Goal: Transaction & Acquisition: Purchase product/service

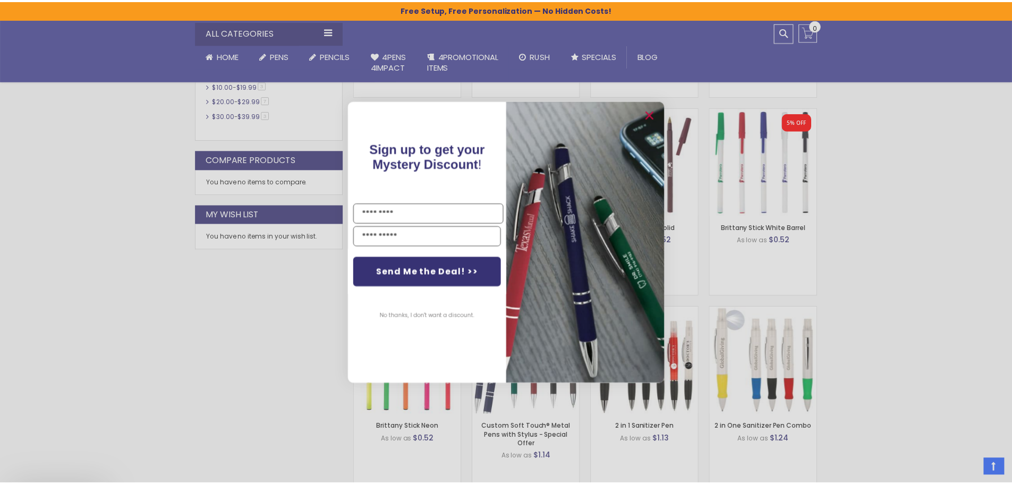
scroll to position [657, 0]
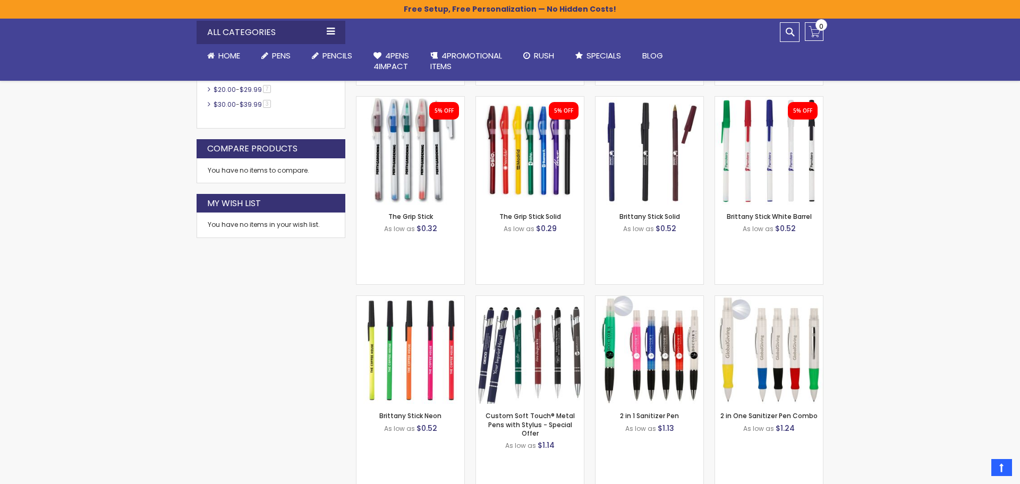
click at [888, 272] on div "Close dialog Sign up to get your Mystery Discount ! Name Email Send Me the Deal…" at bounding box center [510, 242] width 1020 height 484
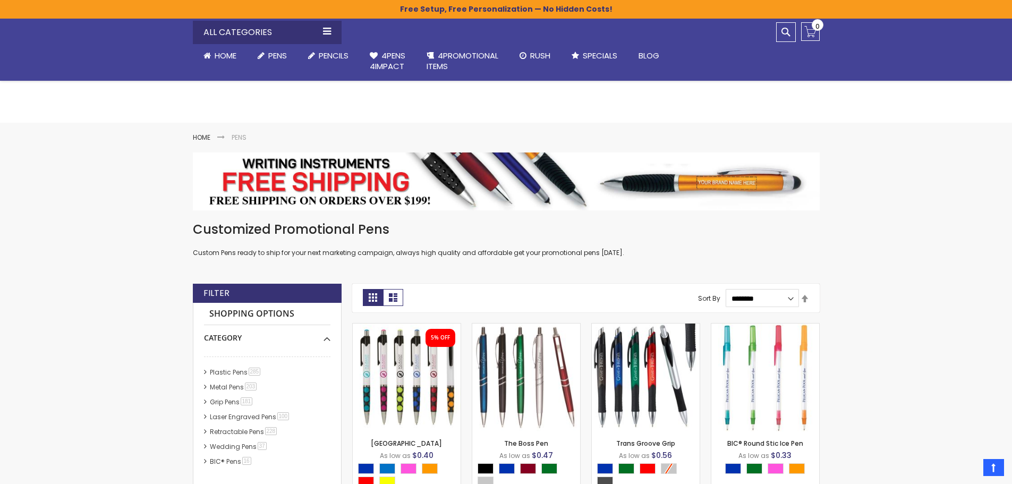
scroll to position [0, 0]
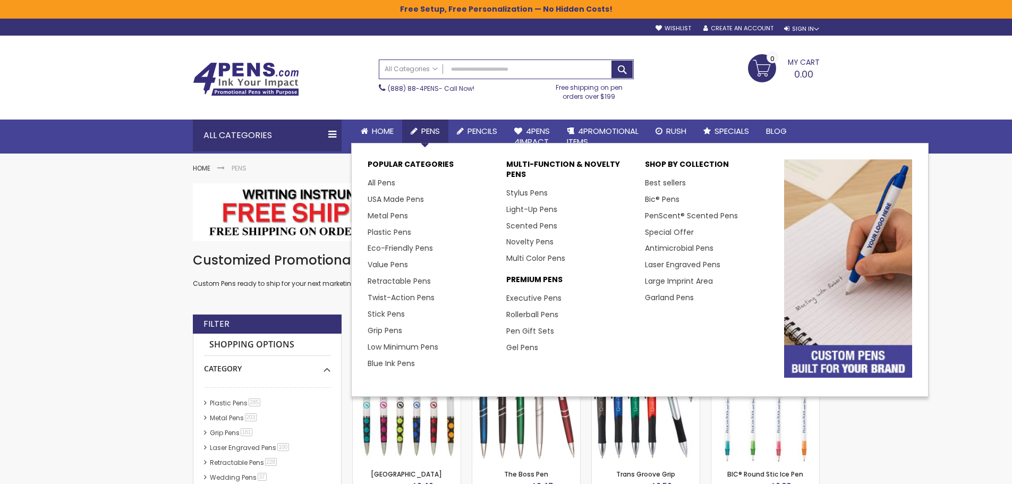
click at [430, 129] on span "Pens" at bounding box center [430, 130] width 19 height 11
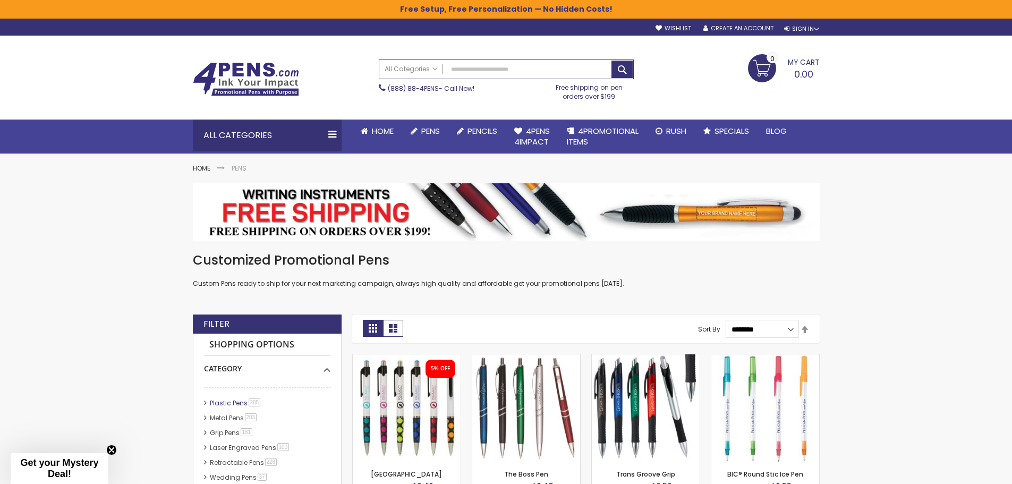
click at [220, 401] on link "Plastic Pens 285 item" at bounding box center [235, 402] width 57 height 9
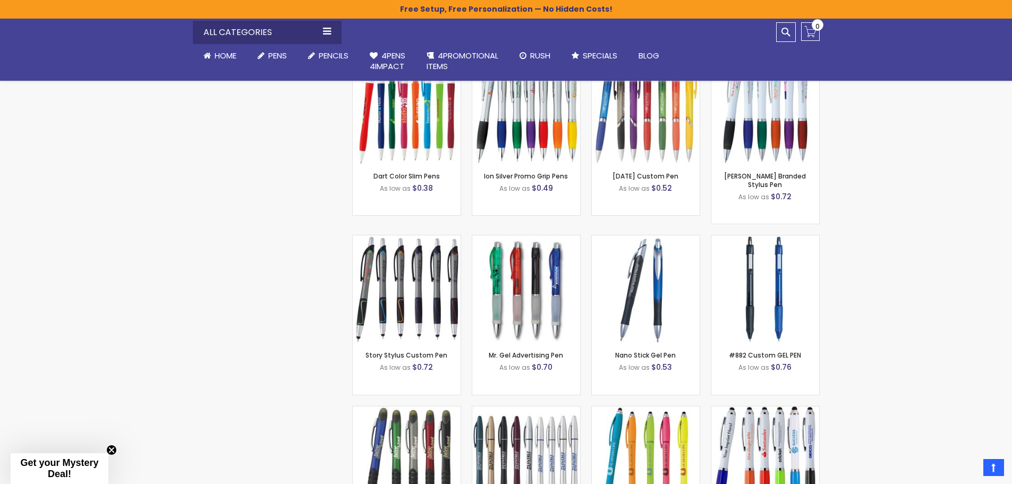
scroll to position [903, 0]
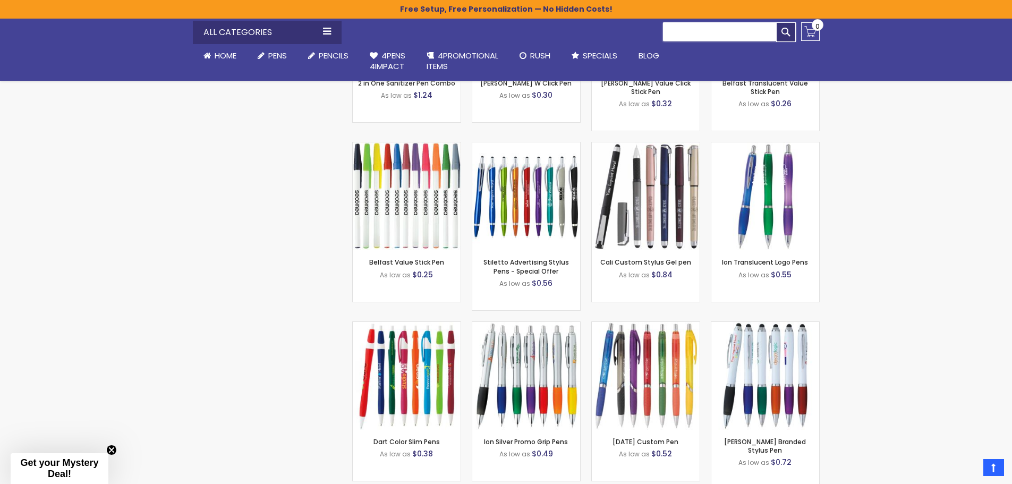
click at [785, 30] on input "Search" at bounding box center [729, 31] width 133 height 19
type input "*"
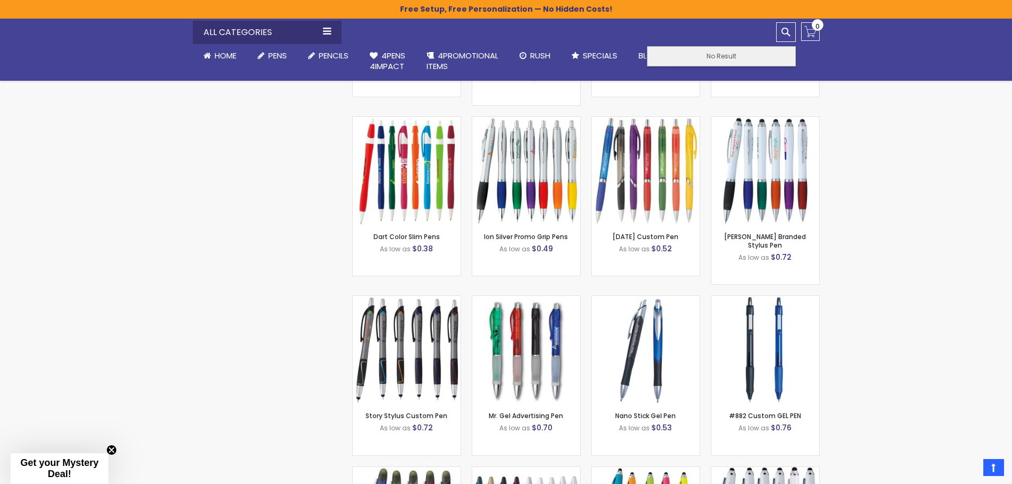
scroll to position [1116, 0]
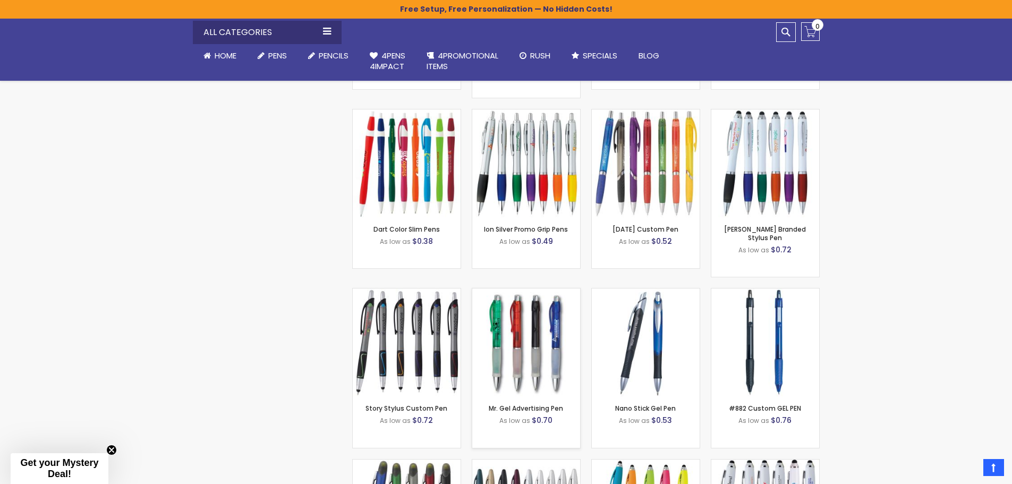
click at [525, 311] on img at bounding box center [526, 342] width 108 height 108
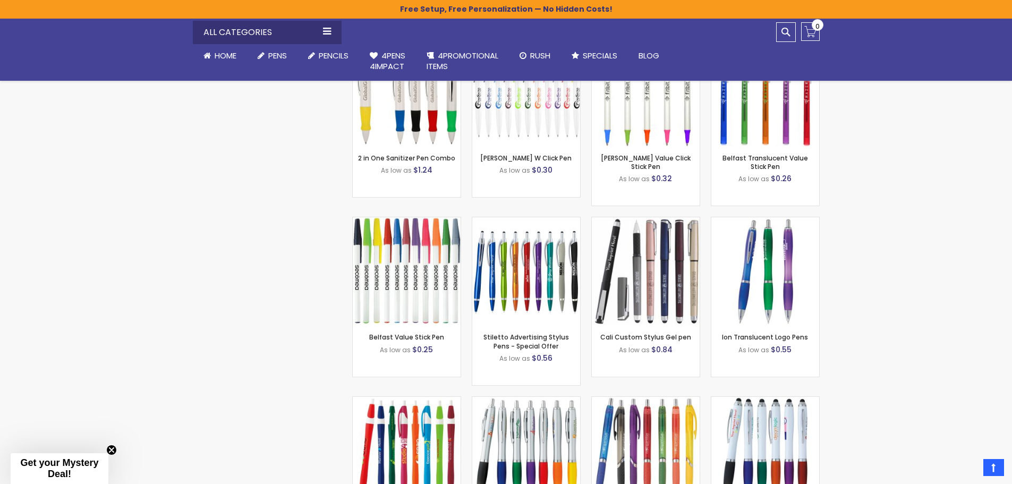
scroll to position [744, 0]
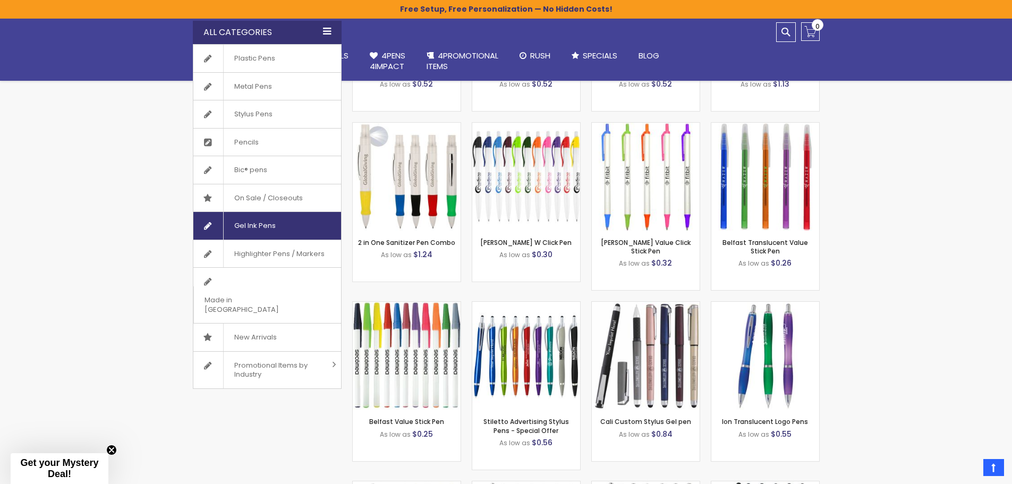
click at [254, 221] on span "Gel Ink Pens" at bounding box center [254, 226] width 63 height 28
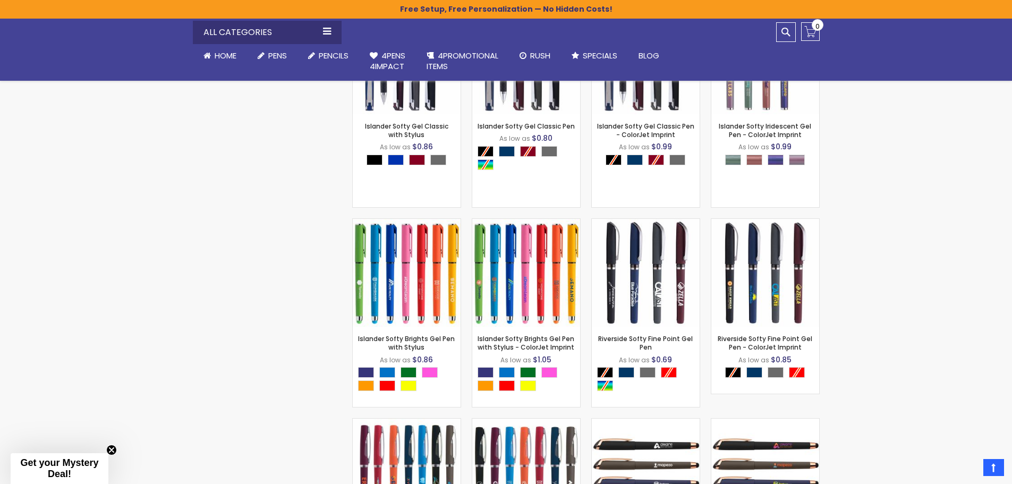
scroll to position [1434, 0]
